Goal: Task Accomplishment & Management: Manage account settings

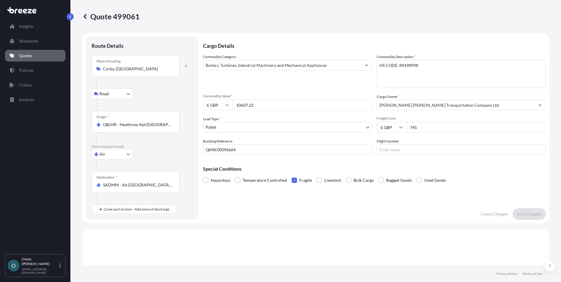
select select "Road"
select select "Air"
select select "1"
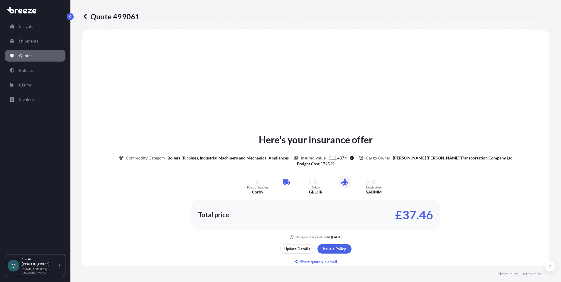
click at [45, 186] on div "Insights Shipments Quotes Policies Claims Invoices" at bounding box center [35, 134] width 60 height 239
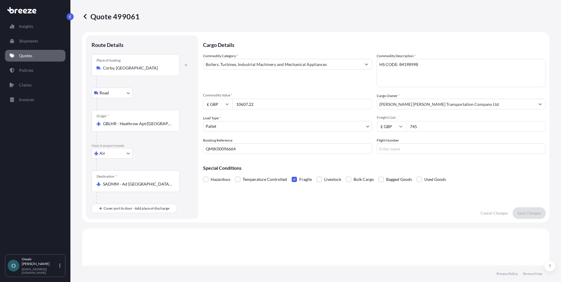
scroll to position [0, 0]
click at [265, 82] on div "Commodity Category * Boilers, Turbines, Industrial Machinery and Mechanical App…" at bounding box center [287, 71] width 169 height 34
drag, startPoint x: 450, startPoint y: 70, endPoint x: 356, endPoint y: 68, distance: 94.2
click at [356, 68] on div "Commodity Category * Boilers, Turbines, Industrial Machinery and Mechanical App…" at bounding box center [374, 104] width 343 height 101
click at [303, 83] on div "Commodity Category * Boilers, Turbines, Industrial Machinery and Mechanical App…" at bounding box center [287, 71] width 169 height 34
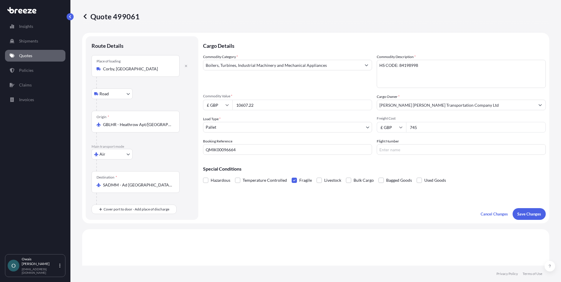
drag, startPoint x: 265, startPoint y: 106, endPoint x: 227, endPoint y: 106, distance: 38.5
click at [227, 106] on div "£ GBP 10607.22" at bounding box center [287, 105] width 169 height 11
paste input "8529.80"
type input "8529.80"
click at [278, 84] on div "Commodity Category * Boilers, Turbines, Industrial Machinery and Mechanical App…" at bounding box center [287, 71] width 169 height 34
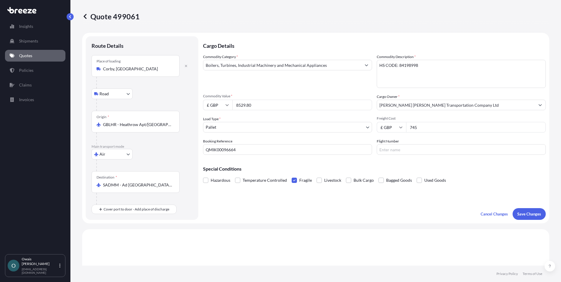
click at [405, 65] on textarea "HS CODE: 84198998" at bounding box center [461, 74] width 169 height 28
paste textarea "219100"
type textarea "HS CODE: 84219100"
click at [274, 90] on div "Commodity Category * Boilers, Turbines, Industrial Machinery and Mechanical App…" at bounding box center [374, 104] width 343 height 101
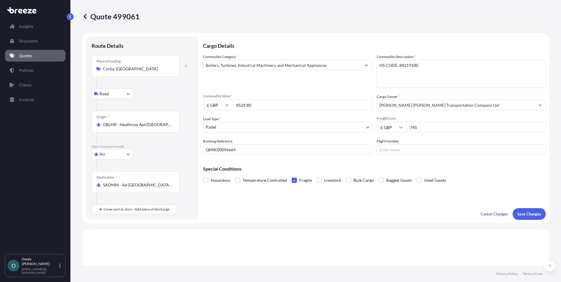
drag, startPoint x: 405, startPoint y: 129, endPoint x: 400, endPoint y: 129, distance: 5.3
click at [400, 129] on div "£ GBP 745" at bounding box center [461, 127] width 169 height 11
type input "780"
drag, startPoint x: 225, startPoint y: 150, endPoint x: 262, endPoint y: 150, distance: 37.9
click at [262, 150] on input "QMIK00096664" at bounding box center [287, 149] width 169 height 11
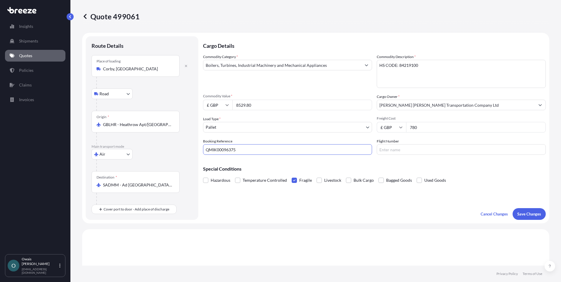
type input "QMIK00096375"
click at [301, 204] on div "Cargo Details Commodity Category * Boilers, Turbines, Industrial Machinery and …" at bounding box center [374, 128] width 343 height 184
drag, startPoint x: 108, startPoint y: 68, endPoint x: 123, endPoint y: 69, distance: 14.7
click at [108, 68] on input "Corby, [GEOGRAPHIC_DATA]" at bounding box center [137, 69] width 69 height 6
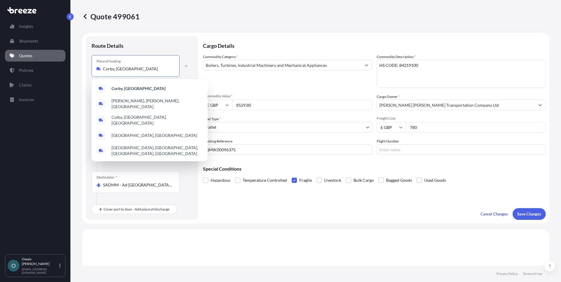
drag, startPoint x: 124, startPoint y: 69, endPoint x: 102, endPoint y: 70, distance: 22.0
click at [102, 70] on div "Corby, [GEOGRAPHIC_DATA]" at bounding box center [136, 69] width 78 height 6
paste input "[GEOGRAPHIC_DATA]"
drag, startPoint x: 105, startPoint y: 68, endPoint x: 92, endPoint y: 68, distance: 13.2
click at [92, 68] on div "Place of loading [GEOGRAPHIC_DATA], [GEOGRAPHIC_DATA]" at bounding box center [136, 66] width 88 height 22
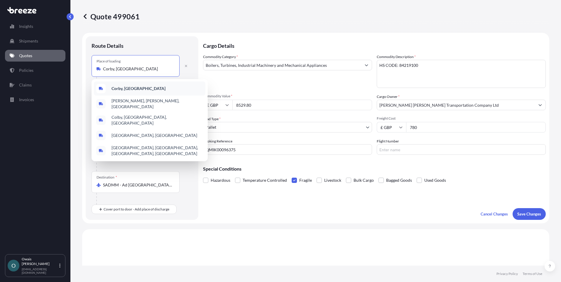
paste input "Brighton and Hove"
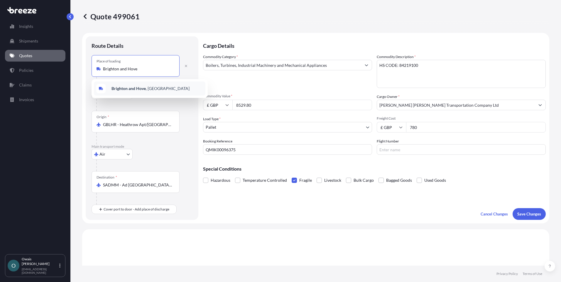
click at [128, 88] on b "Brighton and Hove" at bounding box center [129, 88] width 34 height 5
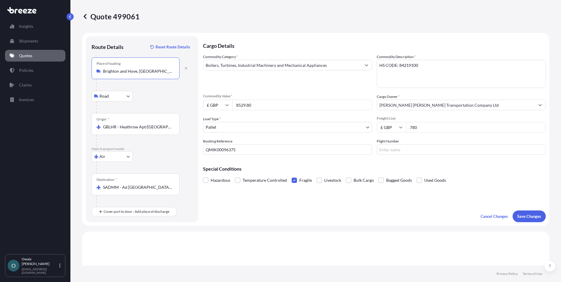
type input "Brighton and Hove, [GEOGRAPHIC_DATA]"
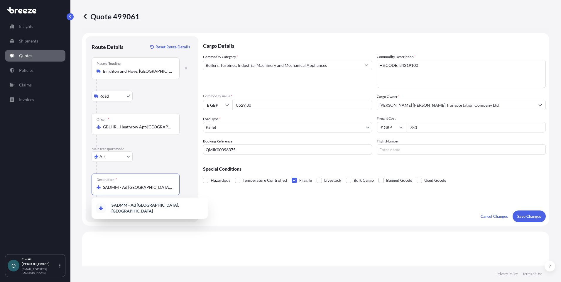
drag, startPoint x: 107, startPoint y: 187, endPoint x: 239, endPoint y: 188, distance: 131.8
click at [239, 188] on form "Route Details Reset Route Details Place of loading [GEOGRAPHIC_DATA], [GEOGRAPH…" at bounding box center [315, 129] width 467 height 193
click at [126, 205] on span "SARUH - [GEOGRAPHIC_DATA], [GEOGRAPHIC_DATA]" at bounding box center [158, 209] width 92 height 12
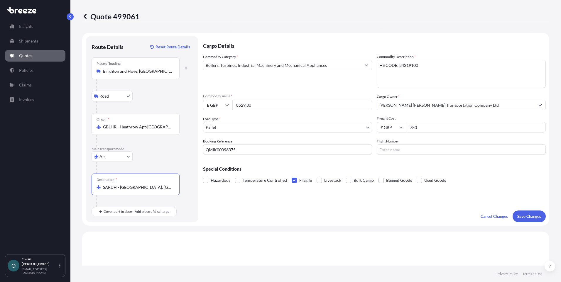
type input "SARUH - [GEOGRAPHIC_DATA], [GEOGRAPHIC_DATA]"
click at [310, 223] on form "Route Details Reset Route Details Place of loading [GEOGRAPHIC_DATA], UK Road R…" at bounding box center [315, 129] width 467 height 193
click at [523, 217] on p "Save Changes" at bounding box center [530, 217] width 24 height 6
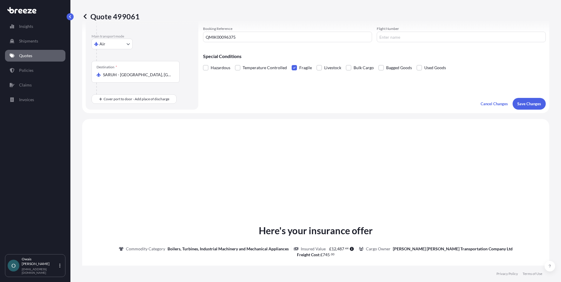
scroll to position [203, 0]
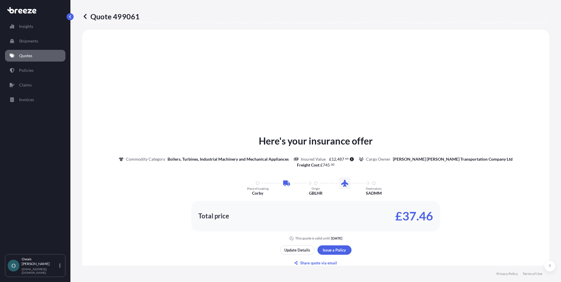
select select "Road"
select select "Air"
select select "1"
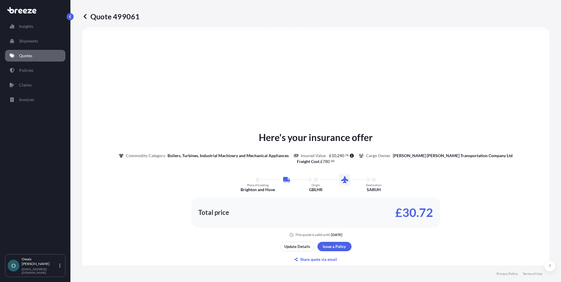
click at [153, 211] on div "Here's your insurance offer Commodity Category Boilers, Turbines, Industrial Ma…" at bounding box center [315, 184] width 451 height 107
